Goal: Task Accomplishment & Management: Manage account settings

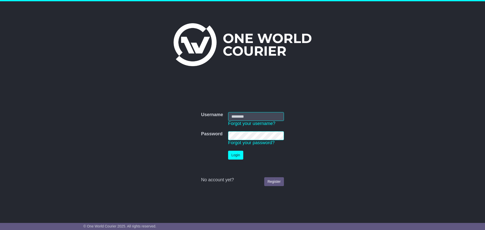
click at [263, 112] on input "Username" at bounding box center [256, 116] width 56 height 9
type input "**********"
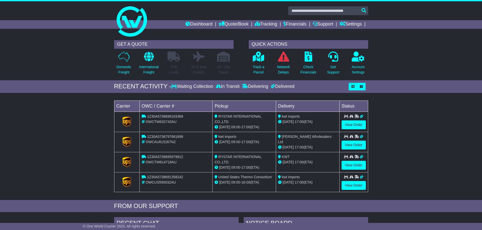
click at [456, 148] on div "Loading... No bookings found Carrier OWC / Carrier # Pickup Delivery Status 1Z3…" at bounding box center [241, 148] width 482 height 105
click at [309, 62] on link "Check Financials" at bounding box center [308, 64] width 16 height 27
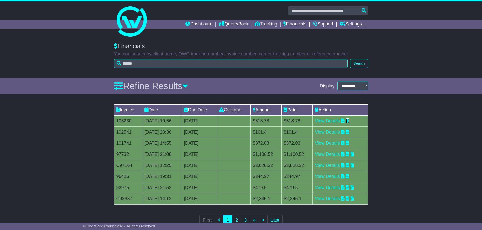
click at [349, 120] on icon at bounding box center [348, 121] width 4 height 5
click at [344, 122] on icon at bounding box center [343, 121] width 4 height 5
click at [196, 24] on link "Dashboard" at bounding box center [198, 24] width 27 height 9
